Goal: Task Accomplishment & Management: Manage account settings

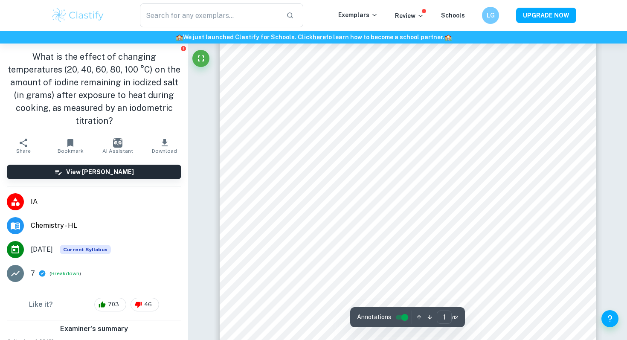
scroll to position [65, 0]
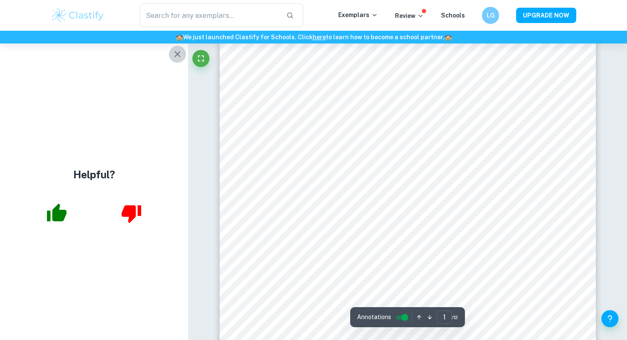
click at [178, 53] on icon "button" at bounding box center [178, 54] width 6 height 6
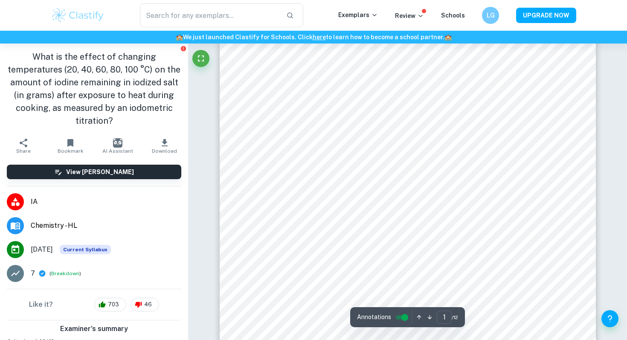
scroll to position [178, 0]
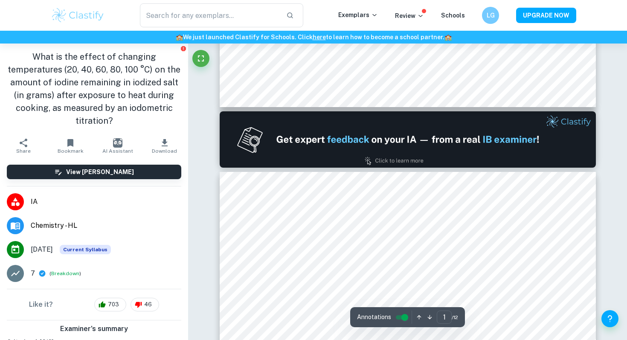
type input "2"
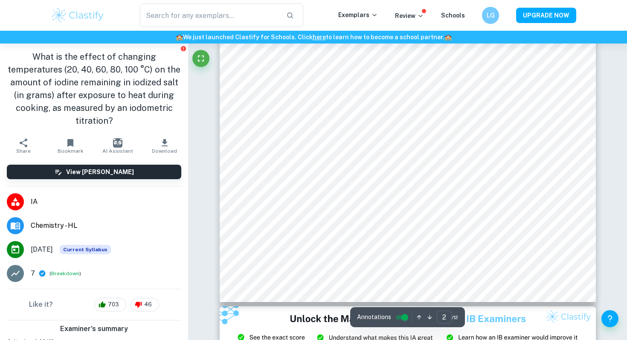
scroll to position [789, 0]
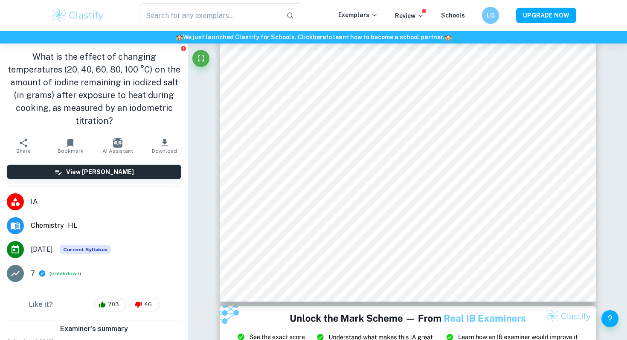
click at [487, 20] on h6 "LG" at bounding box center [491, 15] width 10 height 9
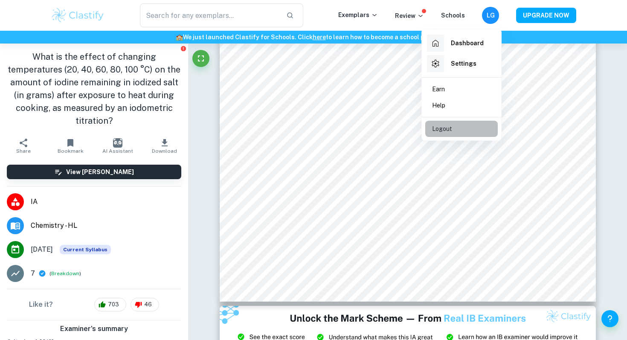
click at [447, 125] on p "Logout" at bounding box center [442, 128] width 20 height 9
